Goal: Information Seeking & Learning: Compare options

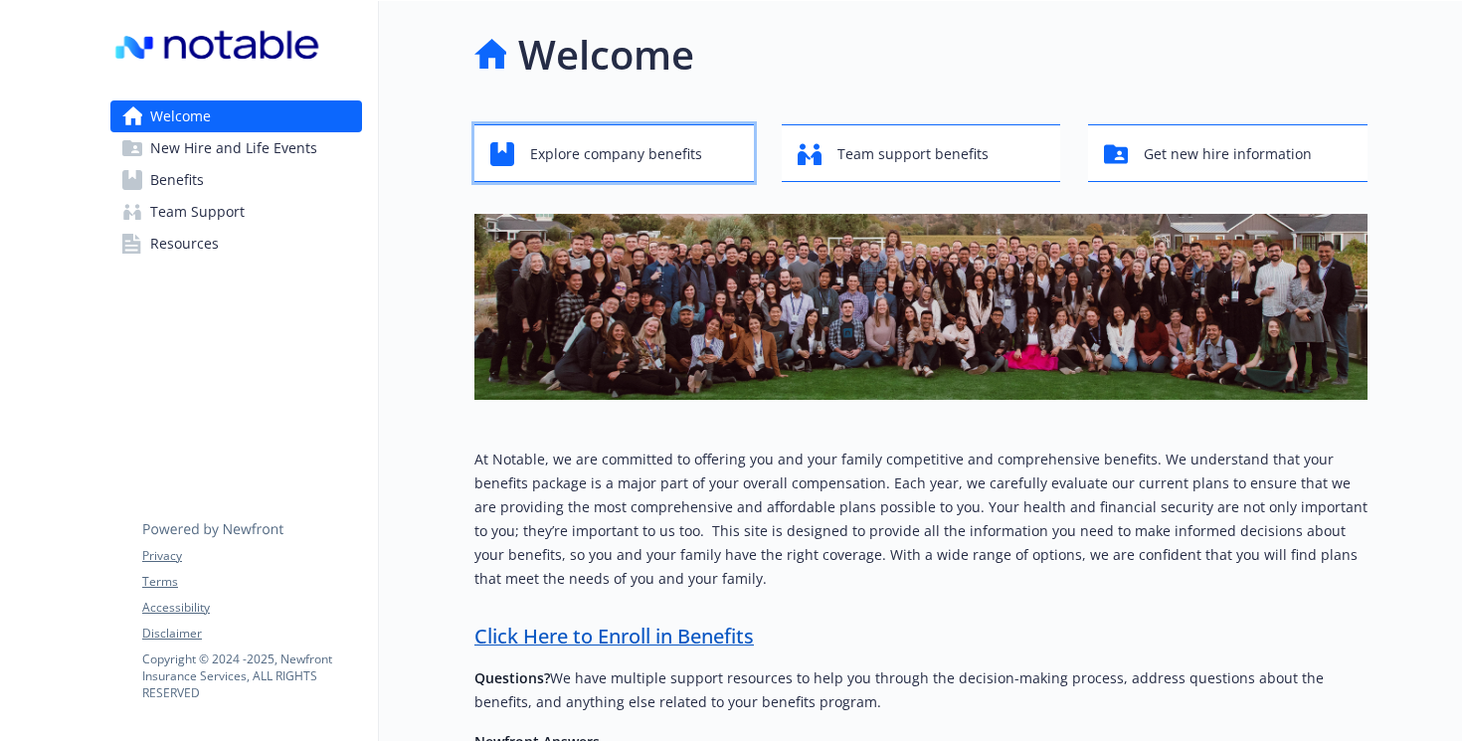
click at [683, 166] on span "Explore company benefits" at bounding box center [616, 154] width 172 height 38
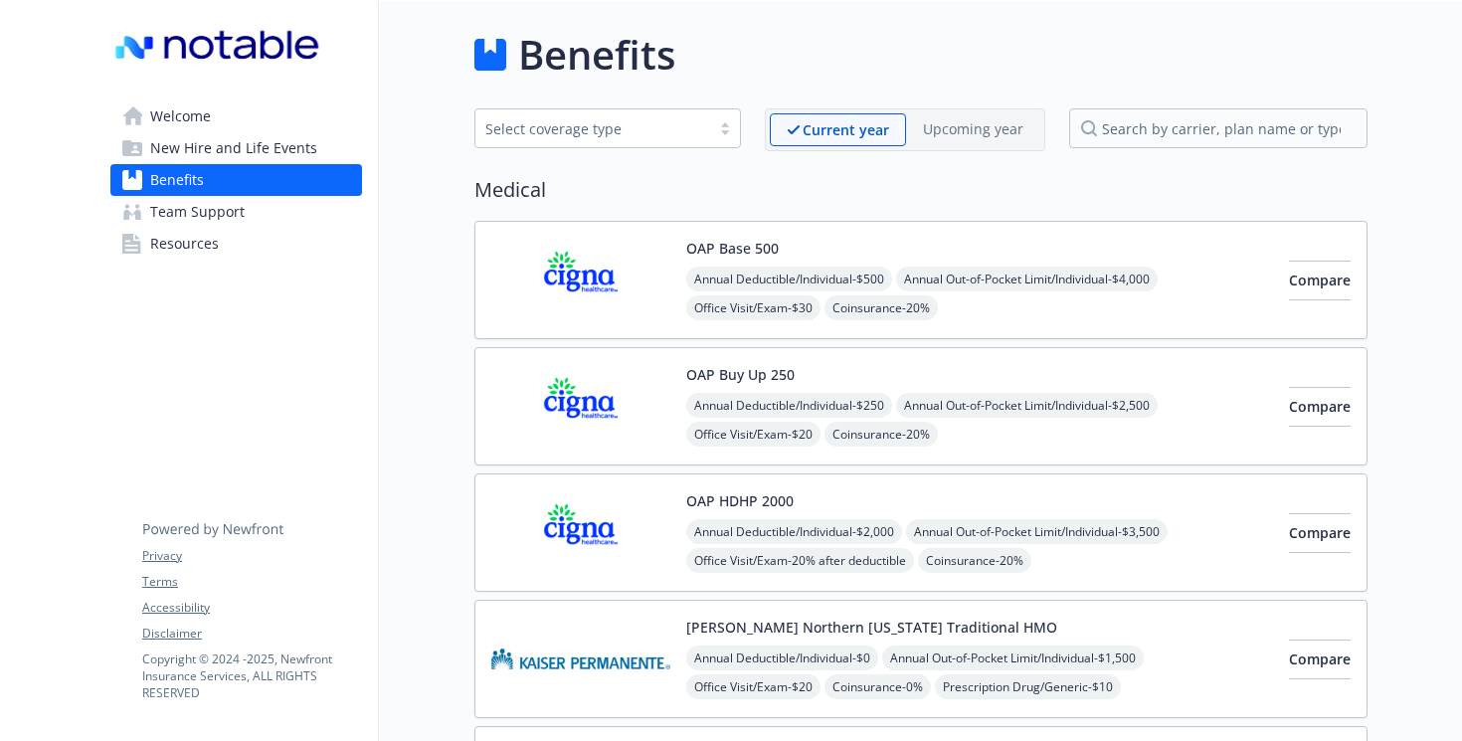
click at [1292, 277] on span "Compare" at bounding box center [1320, 280] width 62 height 19
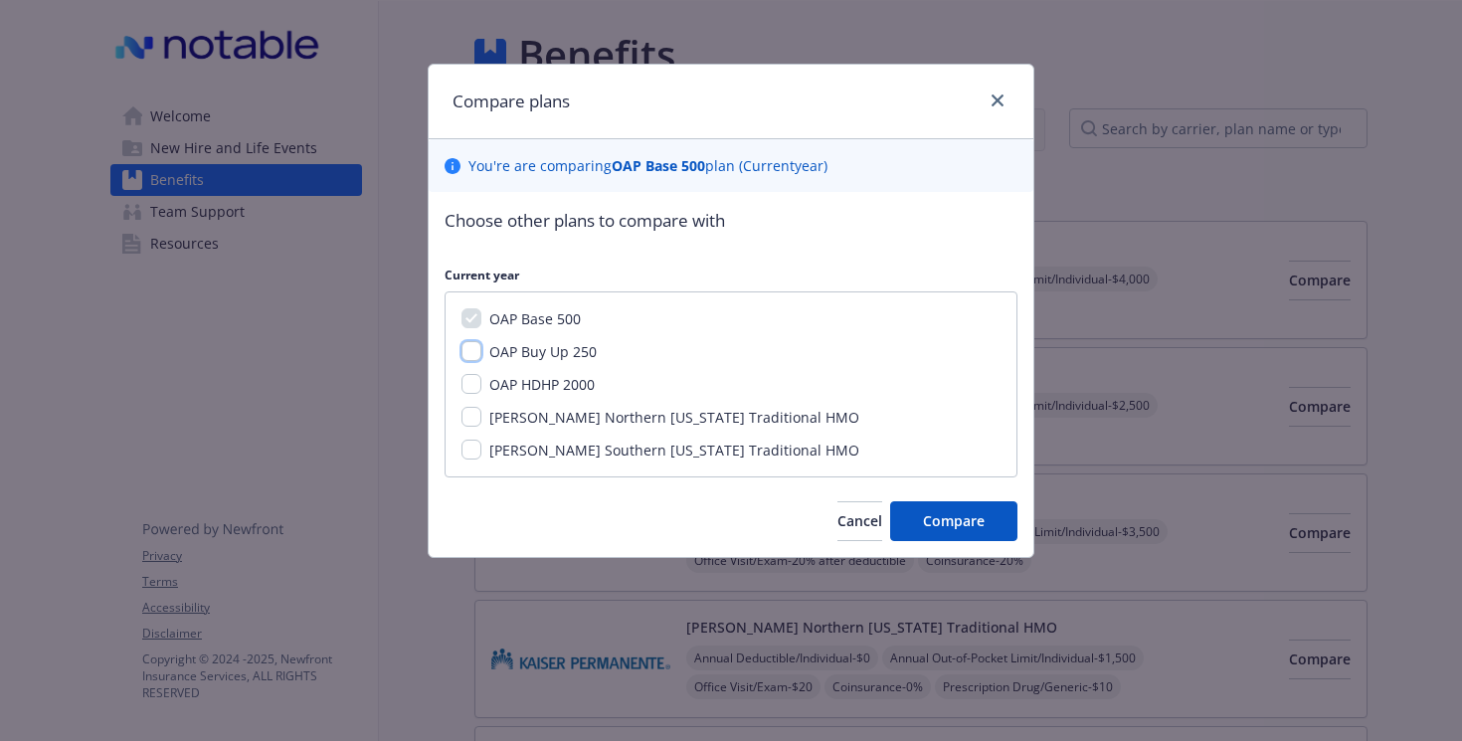
click at [471, 349] on input "OAP Buy Up 250" at bounding box center [472, 351] width 20 height 20
checkbox input "true"
click at [952, 523] on span "Compare" at bounding box center [954, 520] width 62 height 19
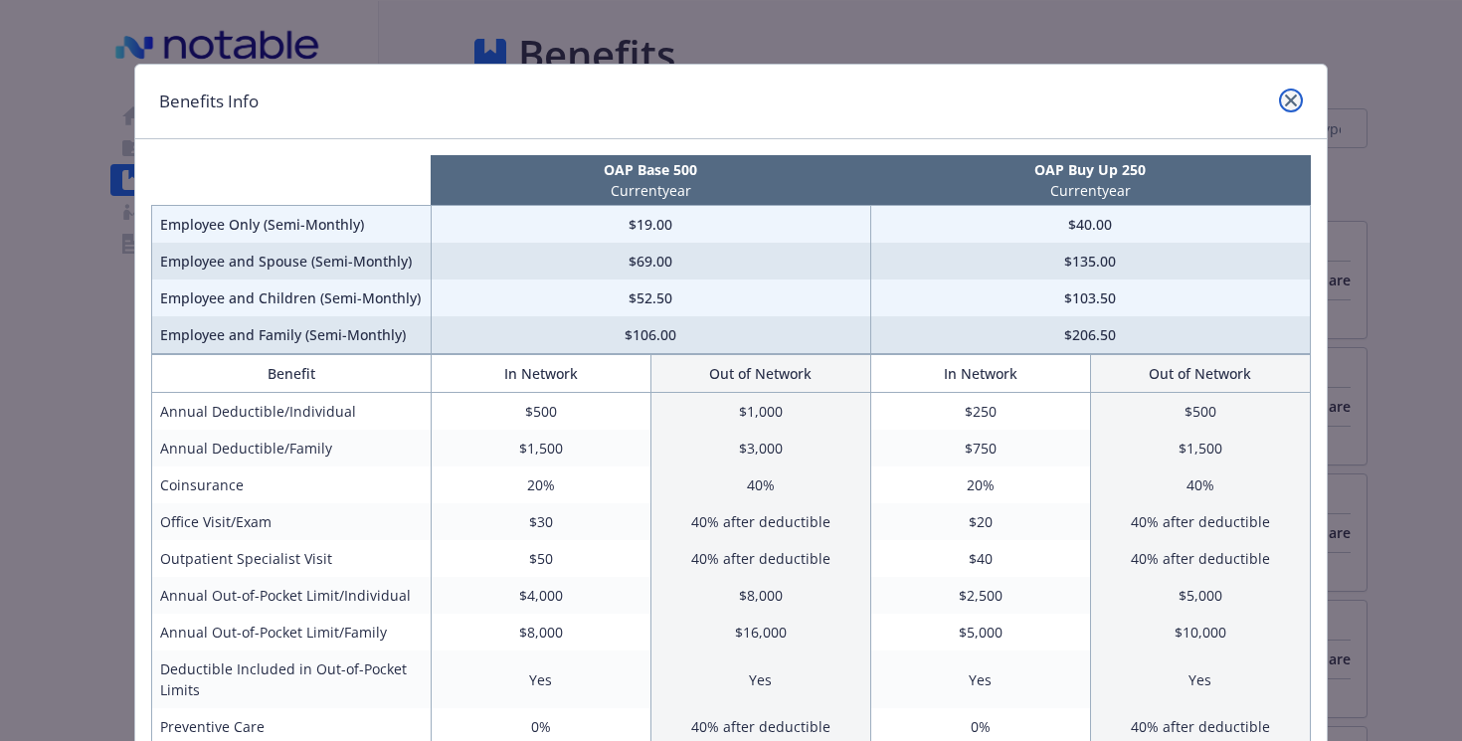
click at [1288, 94] on icon "close" at bounding box center [1291, 100] width 12 height 12
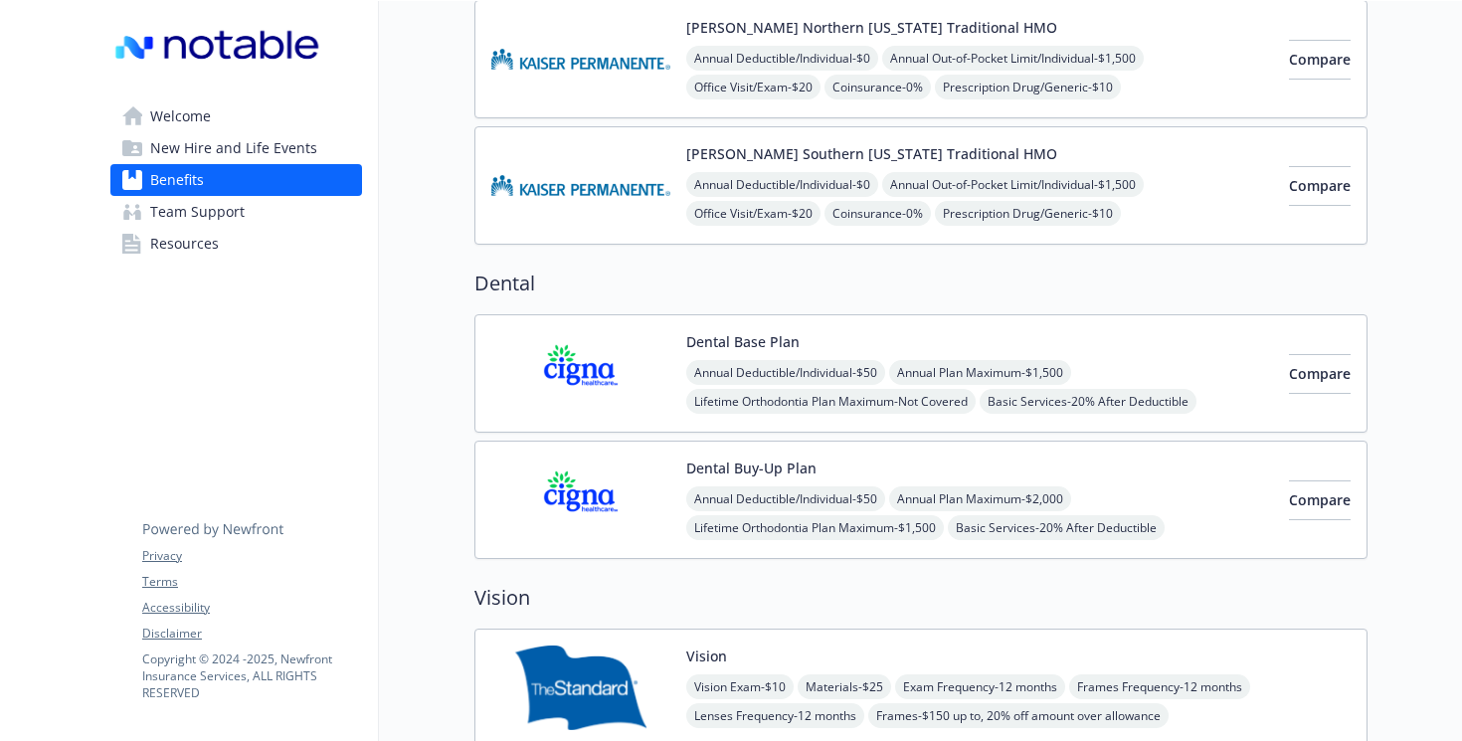
scroll to position [612, 0]
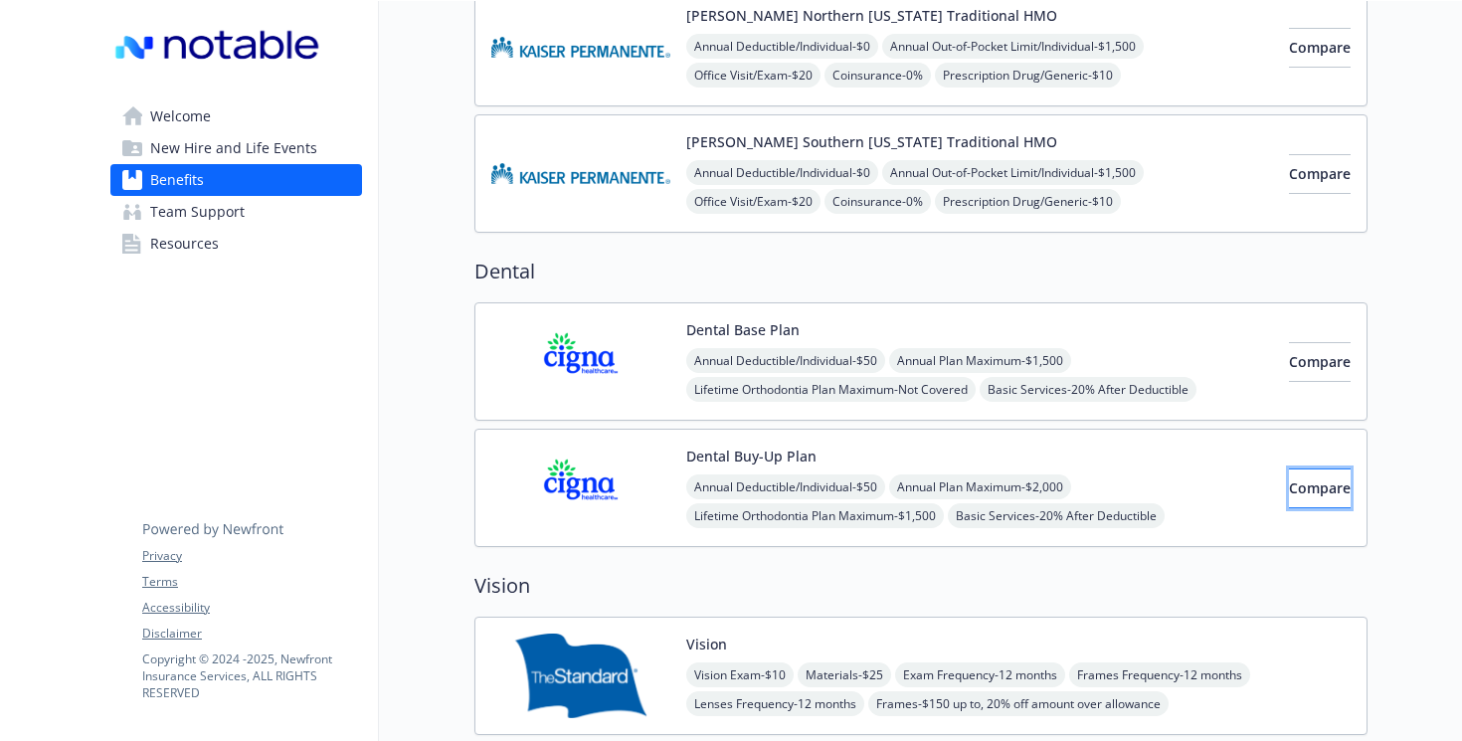
click at [1289, 489] on span "Compare" at bounding box center [1320, 487] width 62 height 19
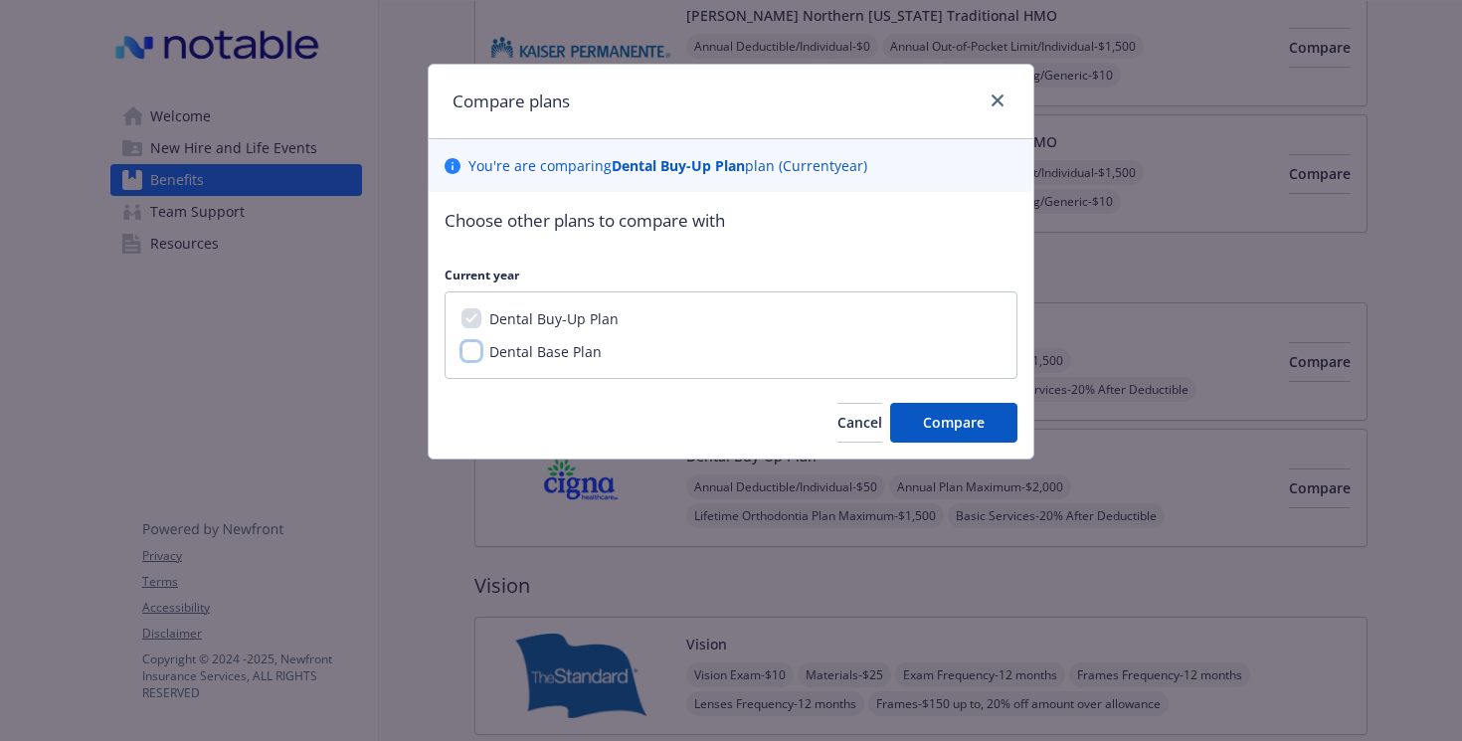
click at [471, 349] on input "Dental Base Plan" at bounding box center [472, 351] width 20 height 20
checkbox input "true"
click at [950, 412] on button "Compare" at bounding box center [953, 423] width 127 height 40
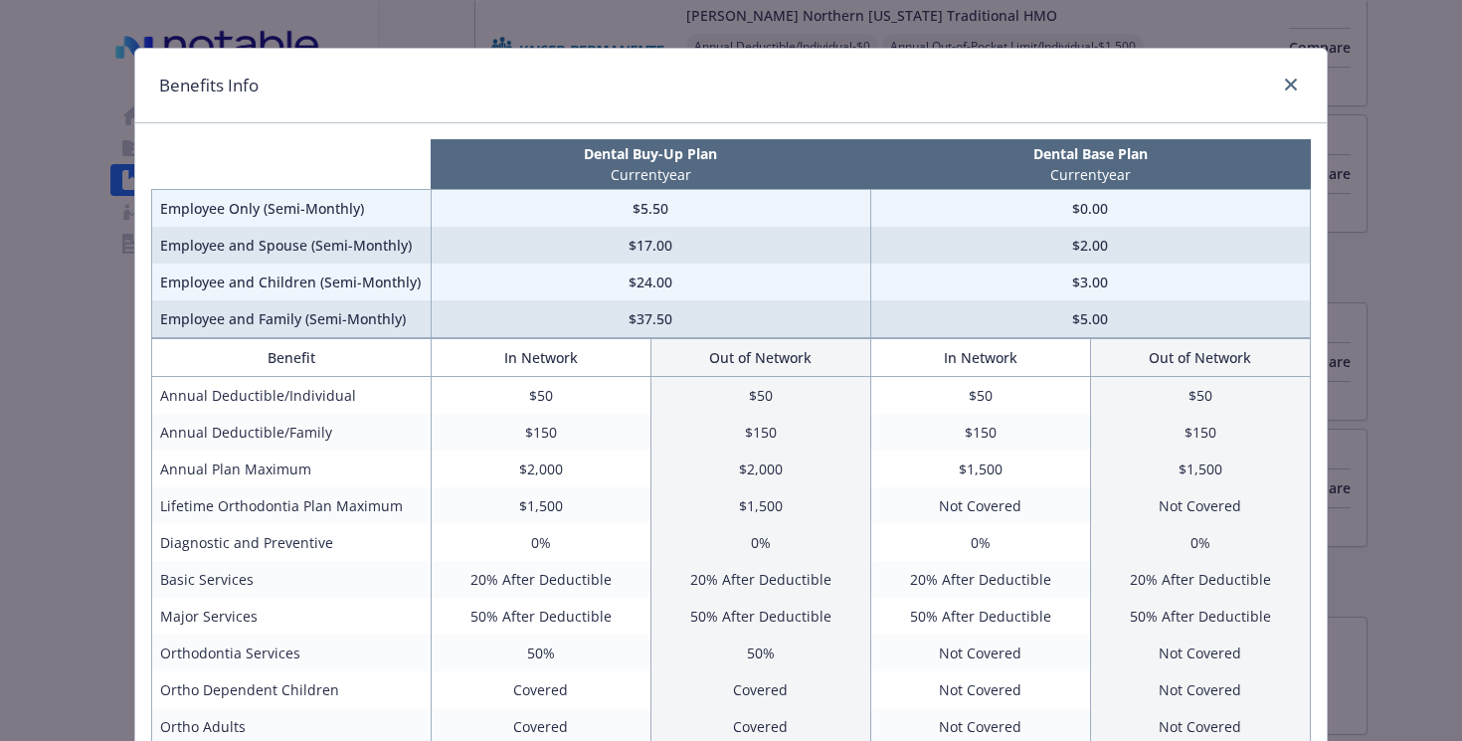
scroll to position [0, 0]
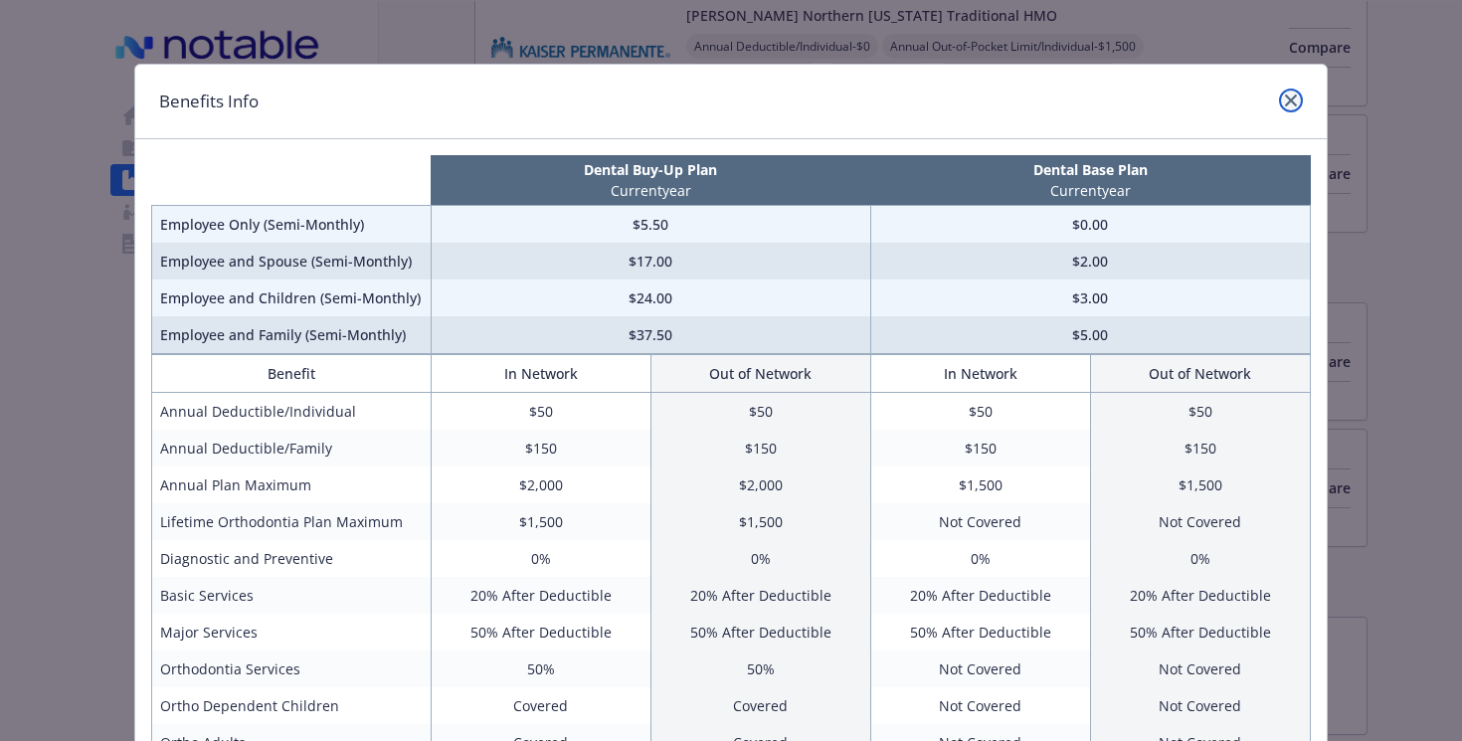
click at [1290, 94] on icon "close" at bounding box center [1291, 100] width 12 height 12
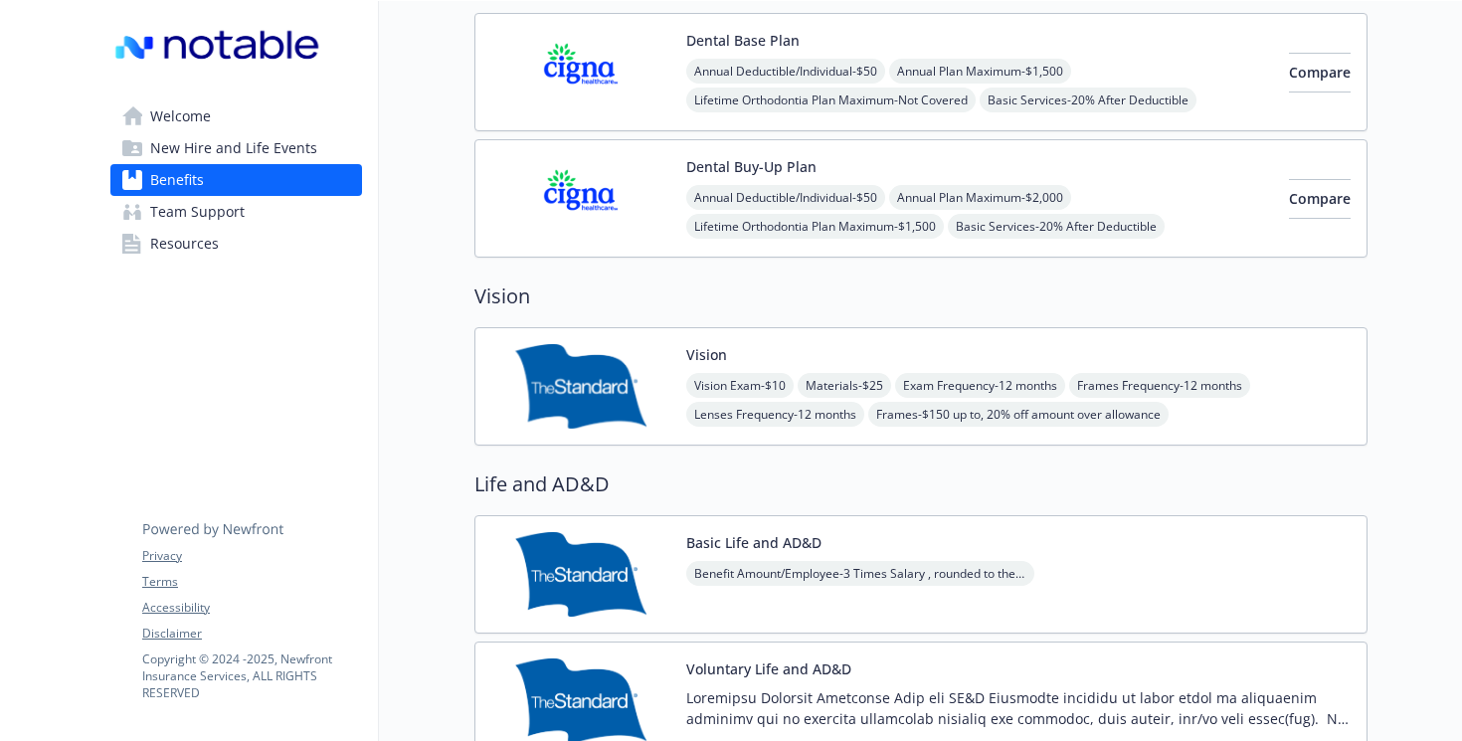
scroll to position [899, 0]
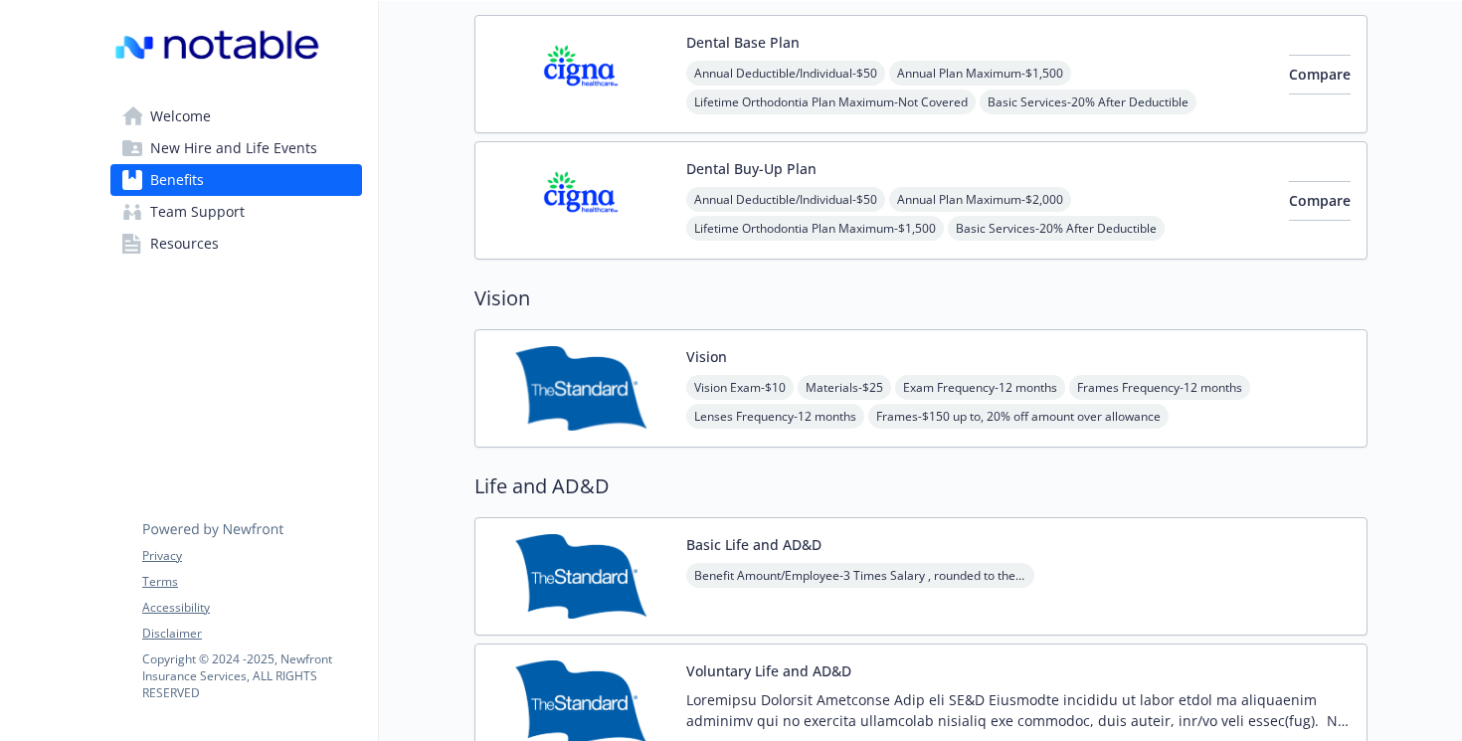
click at [581, 390] on img at bounding box center [580, 388] width 179 height 85
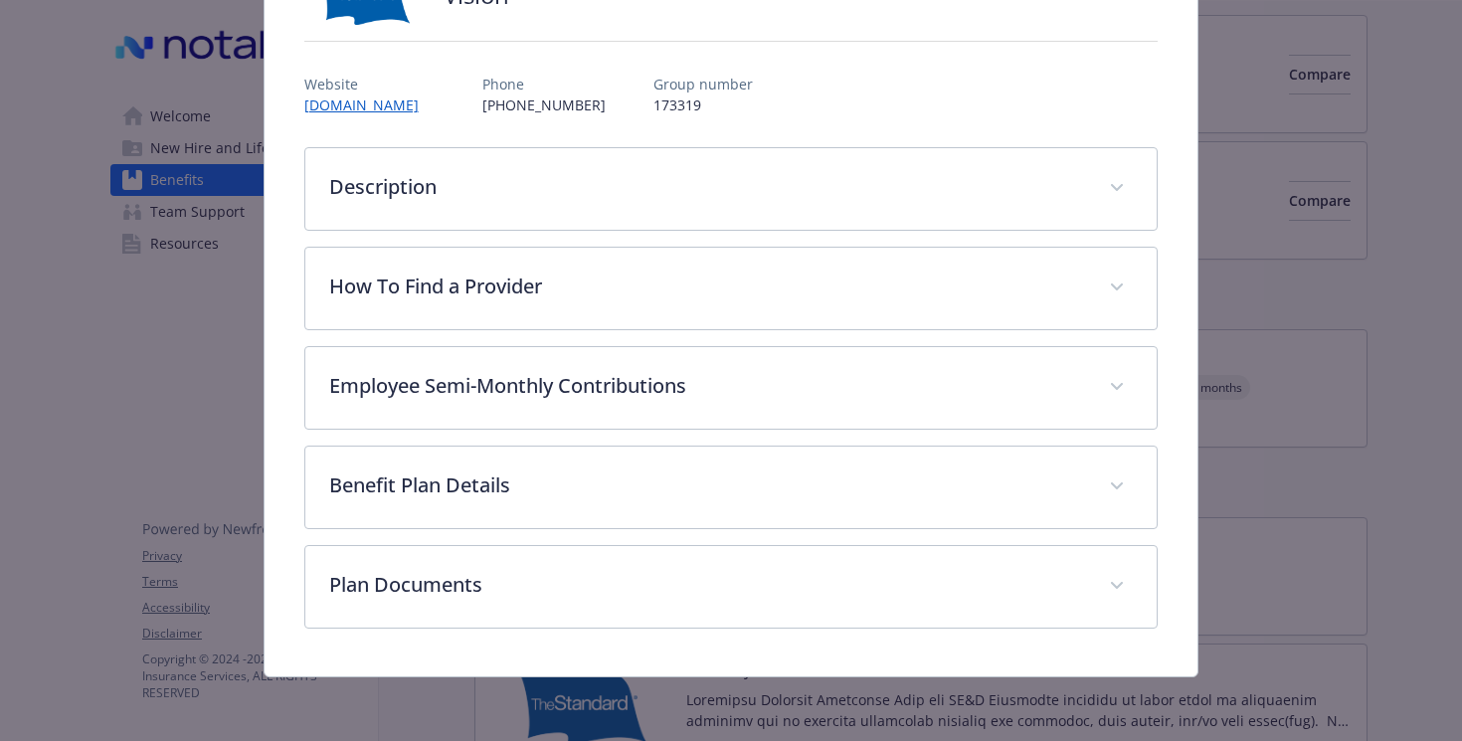
scroll to position [178, 0]
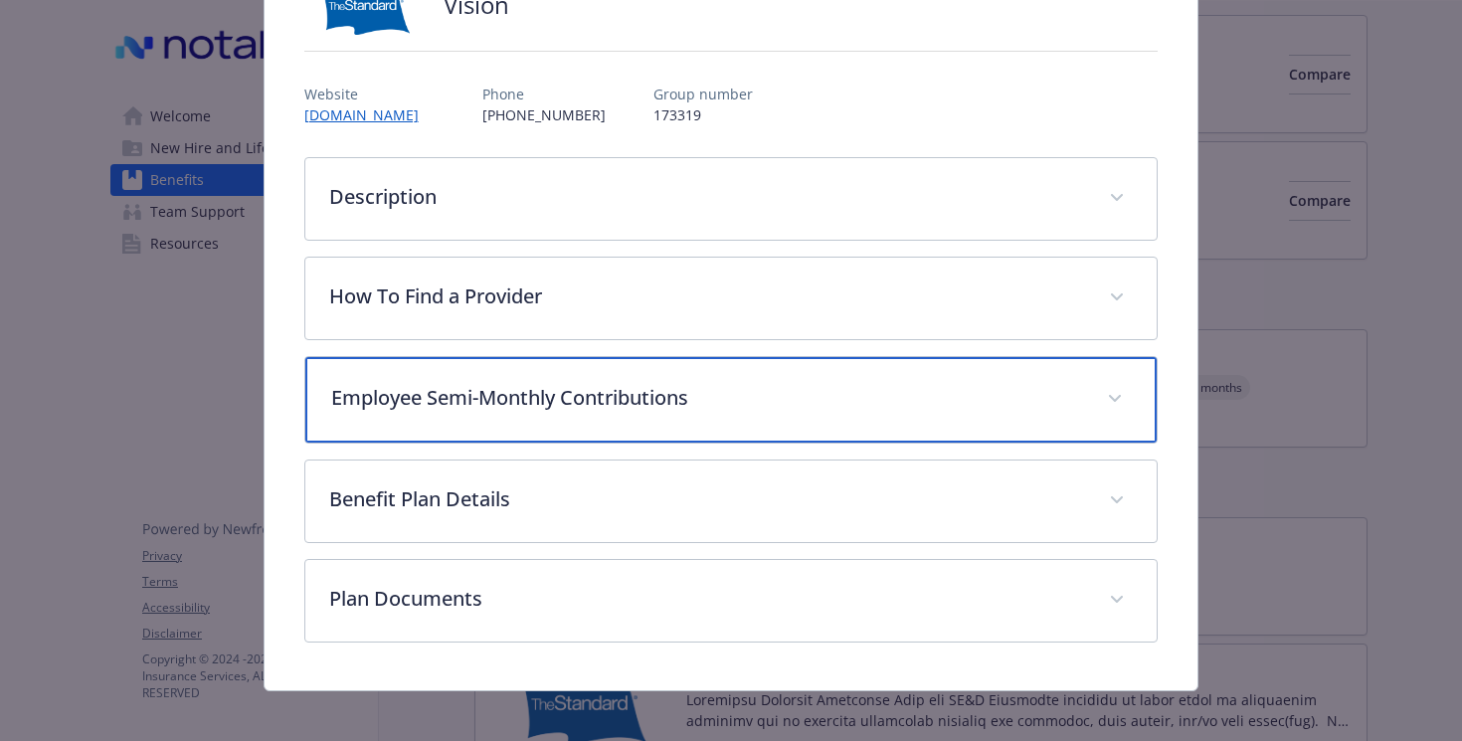
click at [581, 390] on p "Employee Semi-Monthly Contributions" at bounding box center [707, 398] width 753 height 30
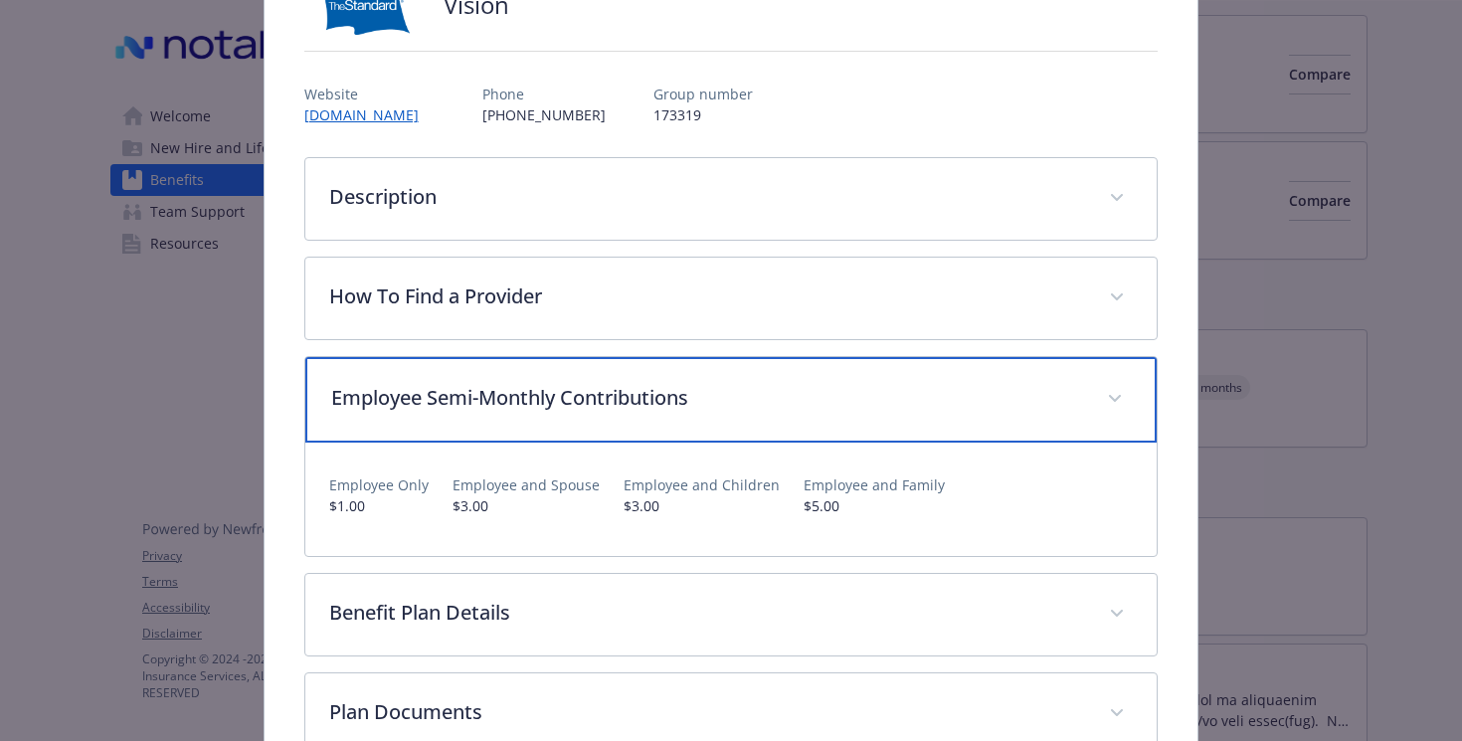
scroll to position [0, 0]
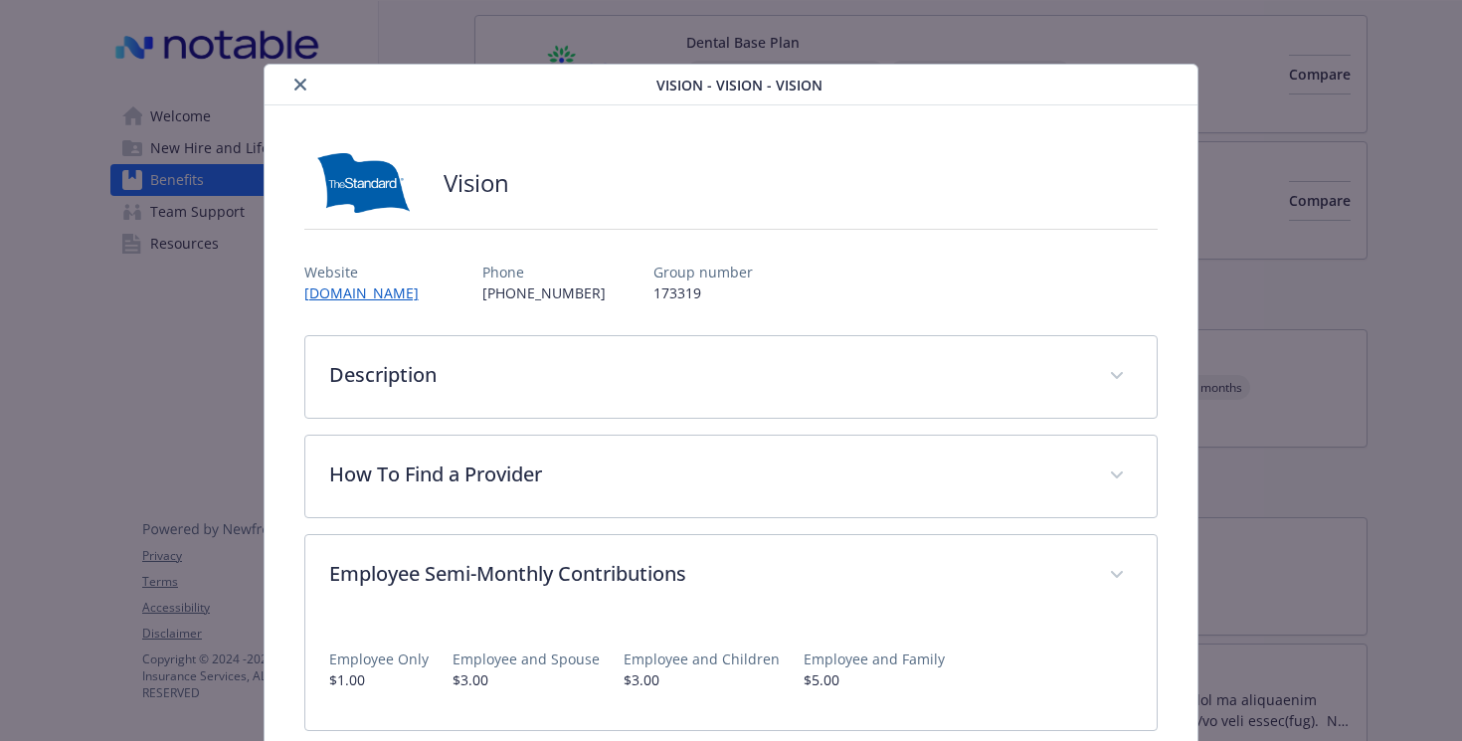
click at [305, 79] on button "close" at bounding box center [300, 85] width 24 height 24
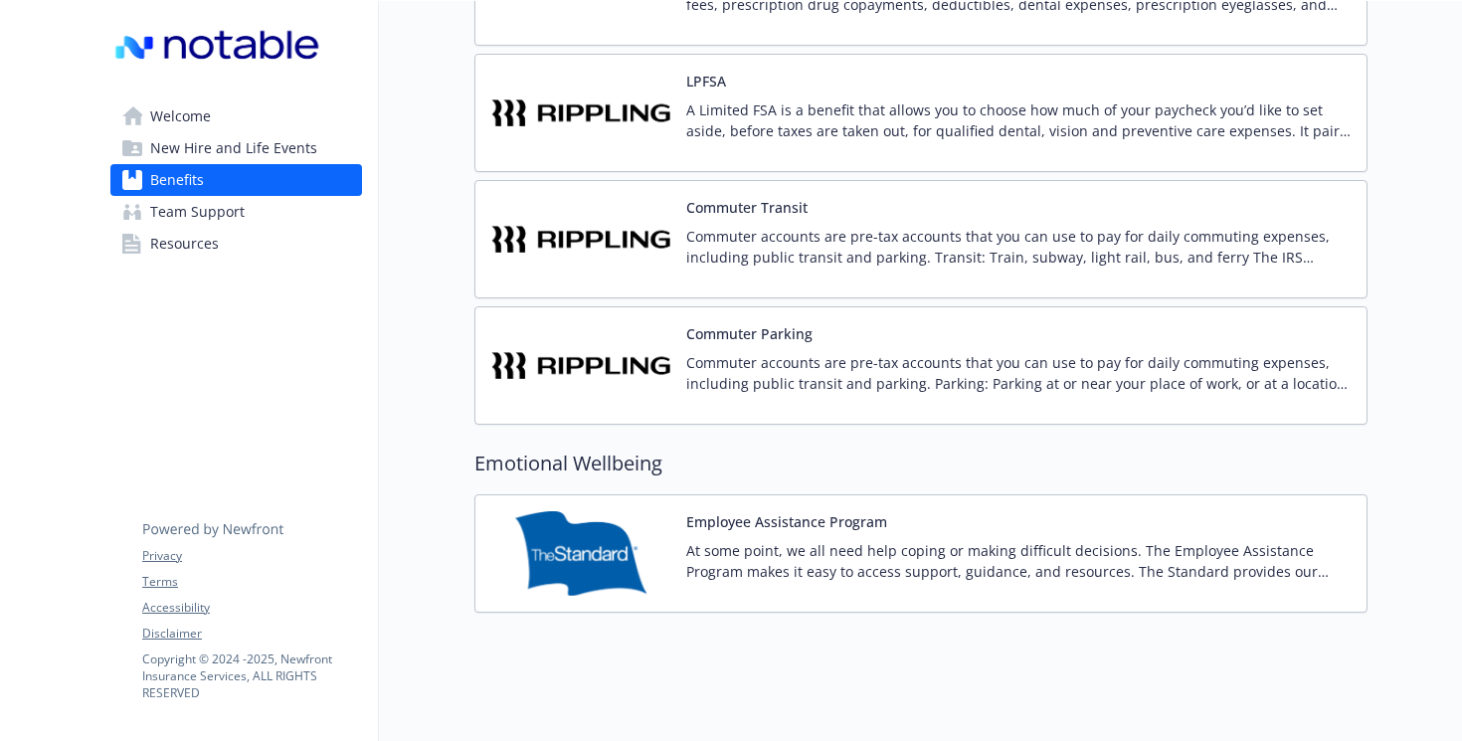
scroll to position [2385, 0]
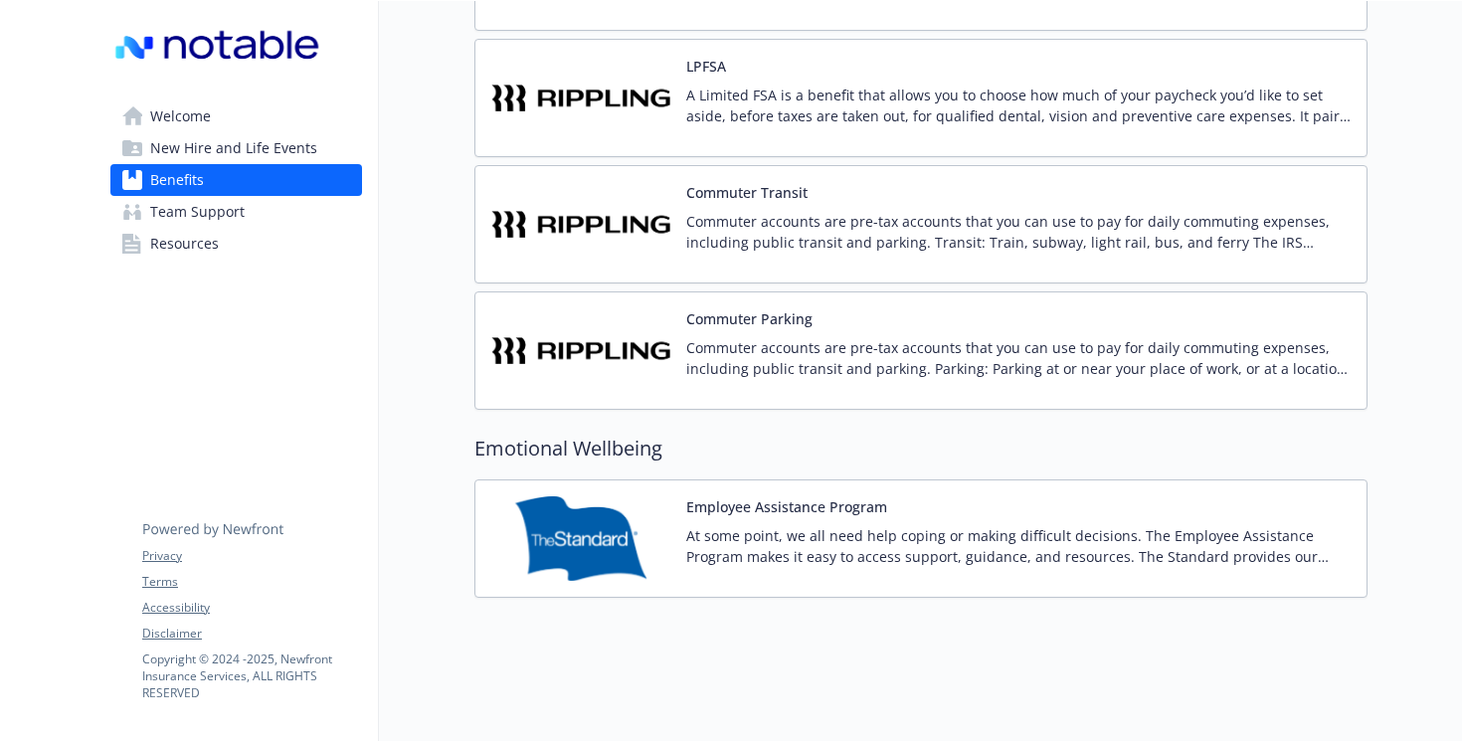
click at [554, 538] on img at bounding box center [580, 538] width 179 height 85
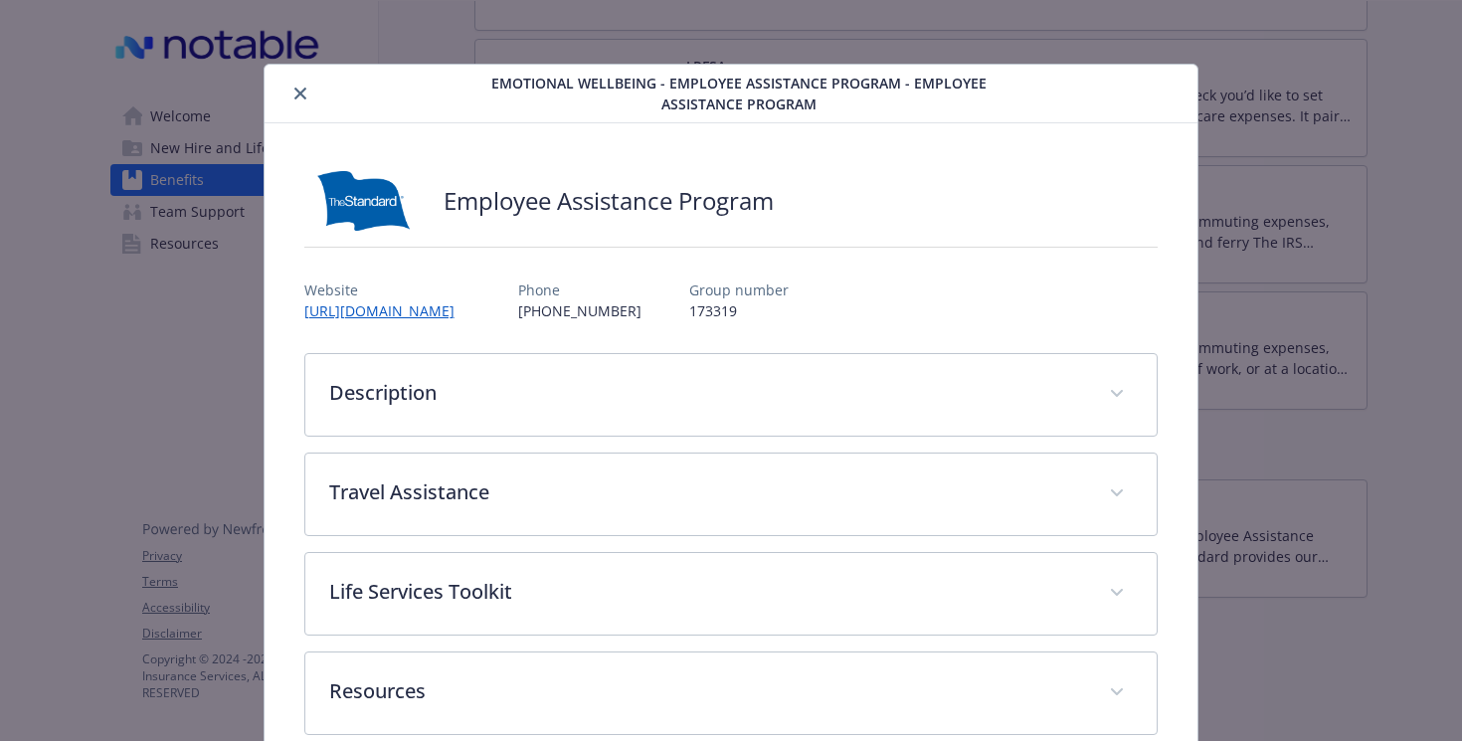
click at [298, 97] on icon "close" at bounding box center [300, 94] width 12 height 12
